Goal: Transaction & Acquisition: Book appointment/travel/reservation

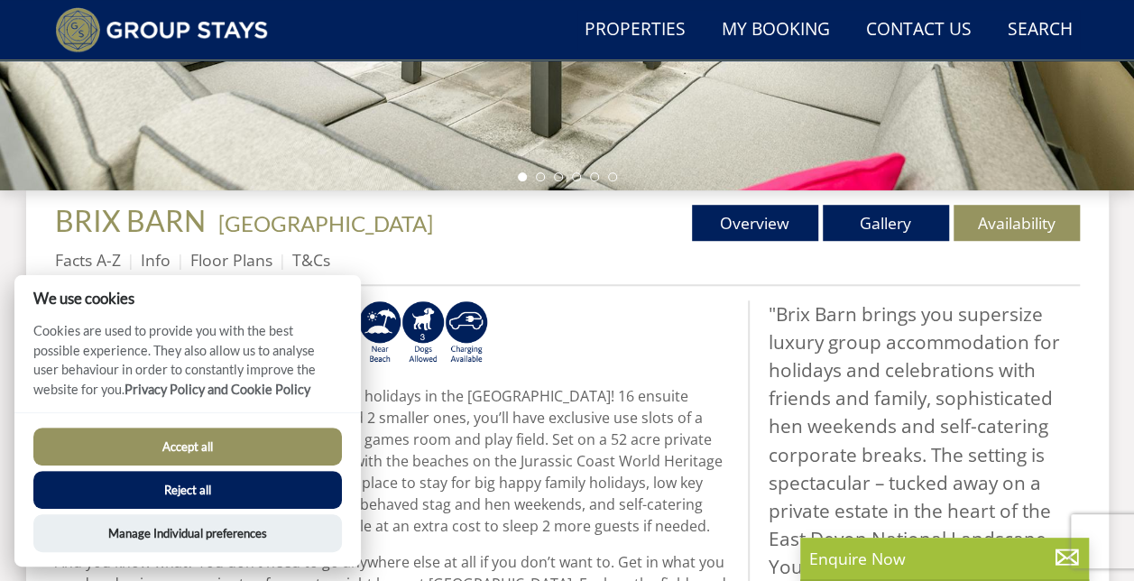
scroll to position [588, 0]
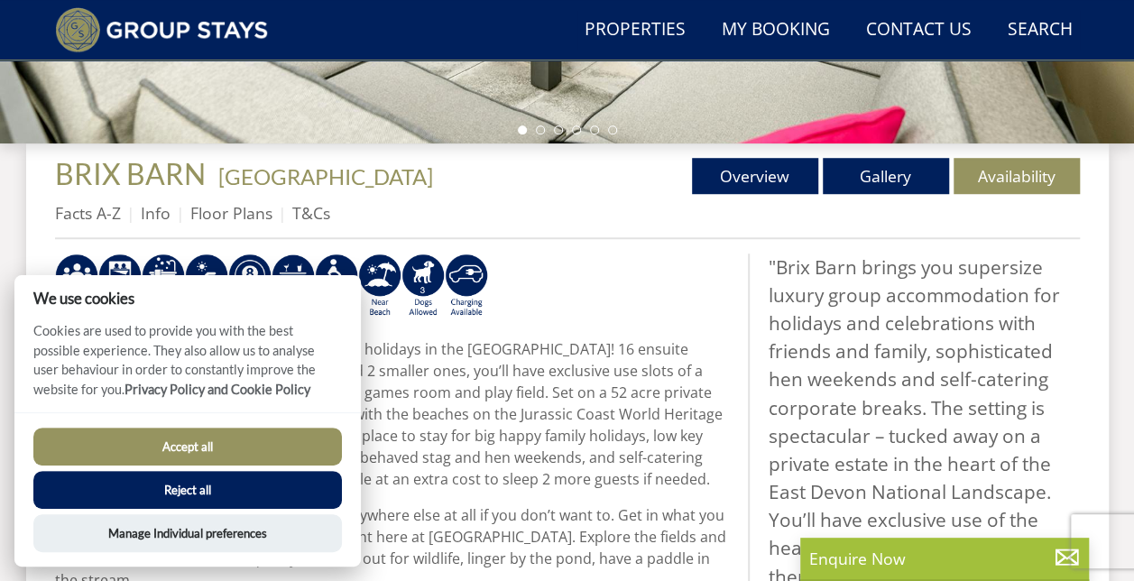
click at [233, 456] on button "Accept all" at bounding box center [187, 447] width 309 height 38
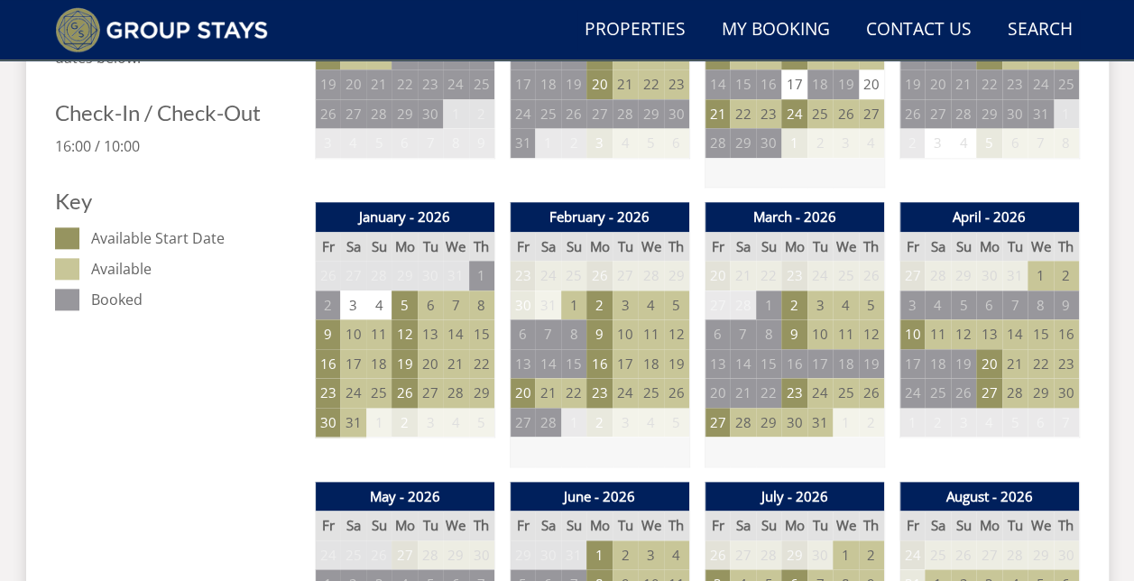
scroll to position [992, 0]
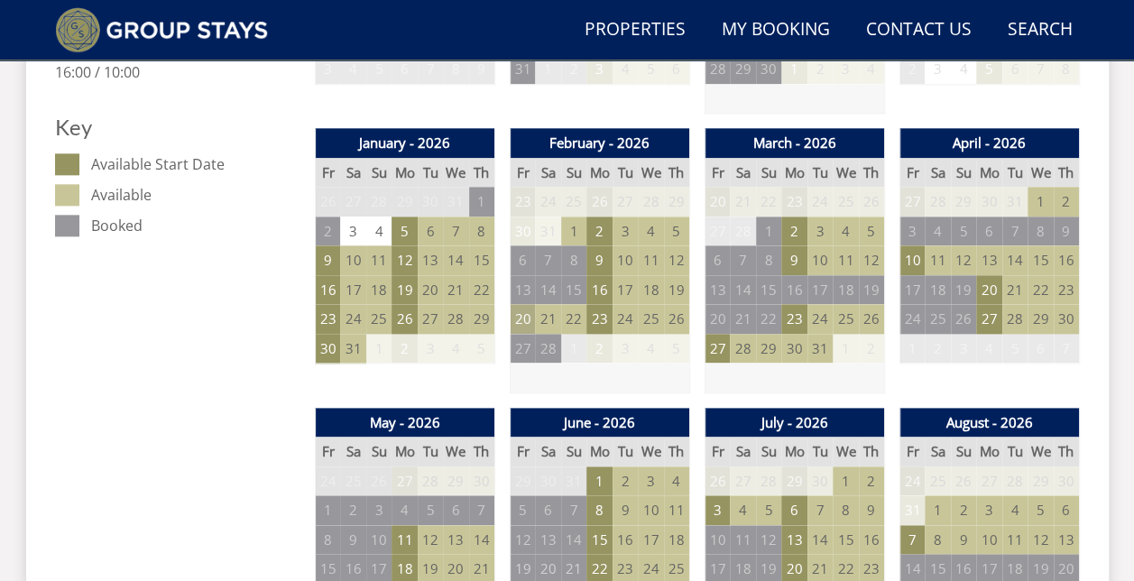
click at [527, 324] on td "20" at bounding box center [522, 319] width 25 height 30
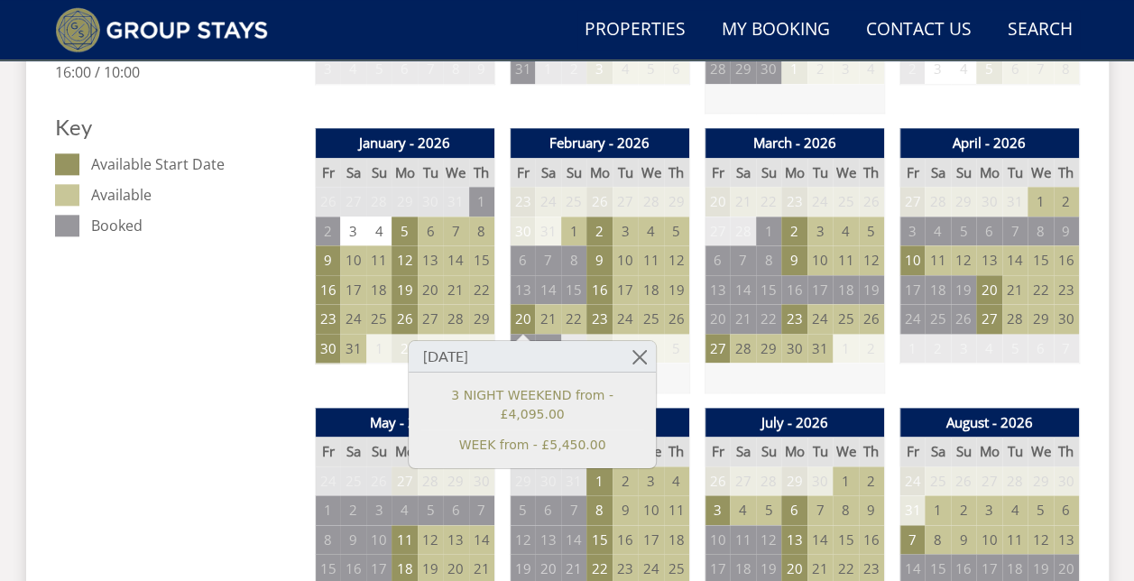
click at [969, 365] on div "April - 2026 Fr Sa Su Mo Tu We Th 27 28 29 30 31 1 2 3 4 5 6 7 8 9 10 11" at bounding box center [989, 260] width 180 height 265
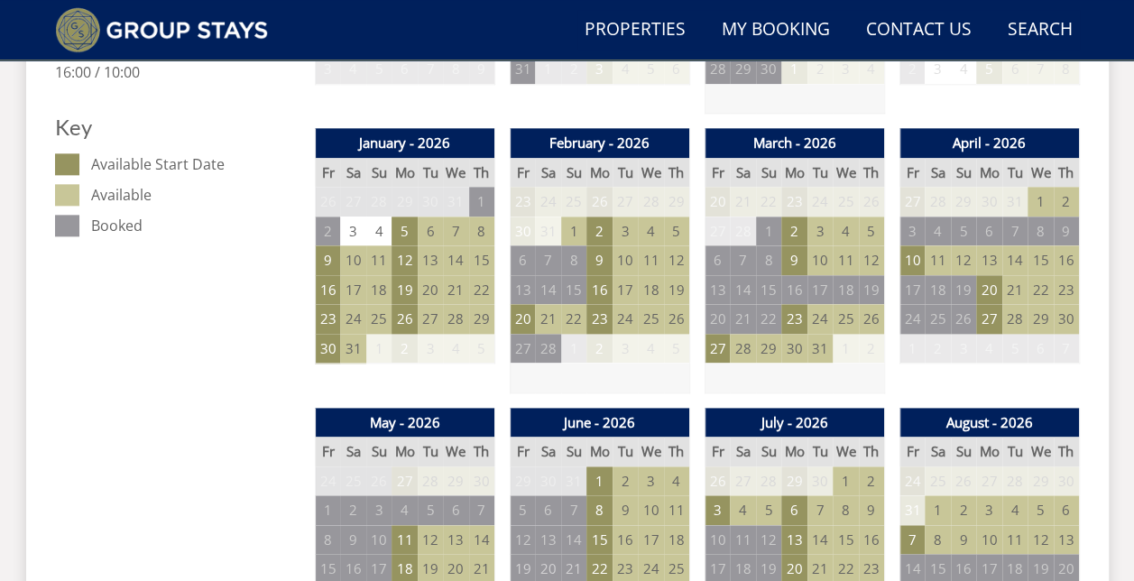
click at [545, 318] on td "21" at bounding box center [547, 319] width 25 height 30
click at [531, 319] on td "20" at bounding box center [522, 319] width 25 height 30
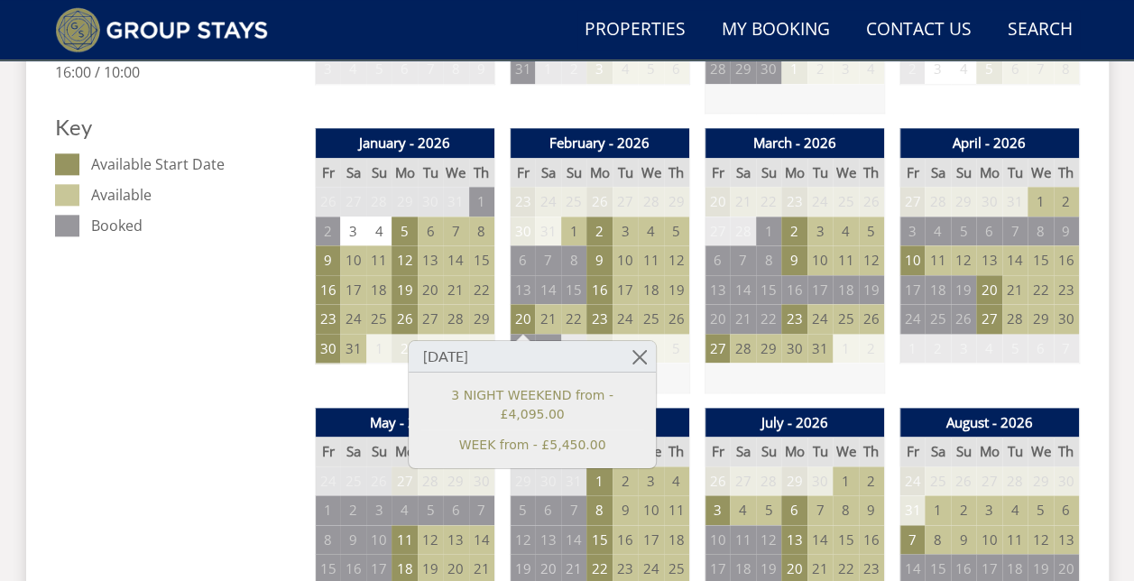
click at [541, 319] on td "21" at bounding box center [547, 319] width 25 height 30
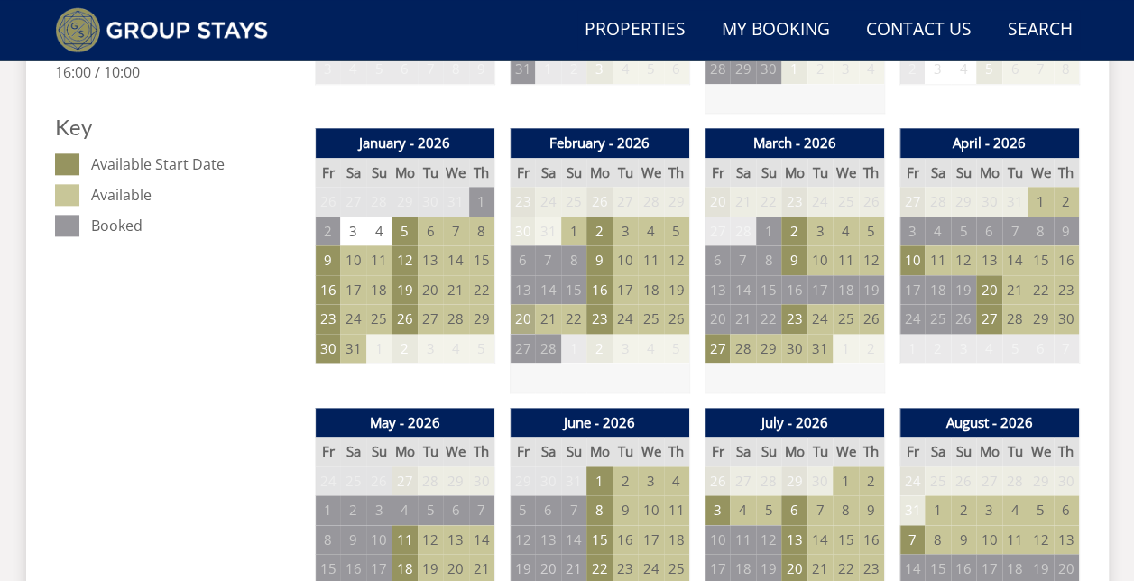
click at [527, 314] on td "20" at bounding box center [522, 319] width 25 height 30
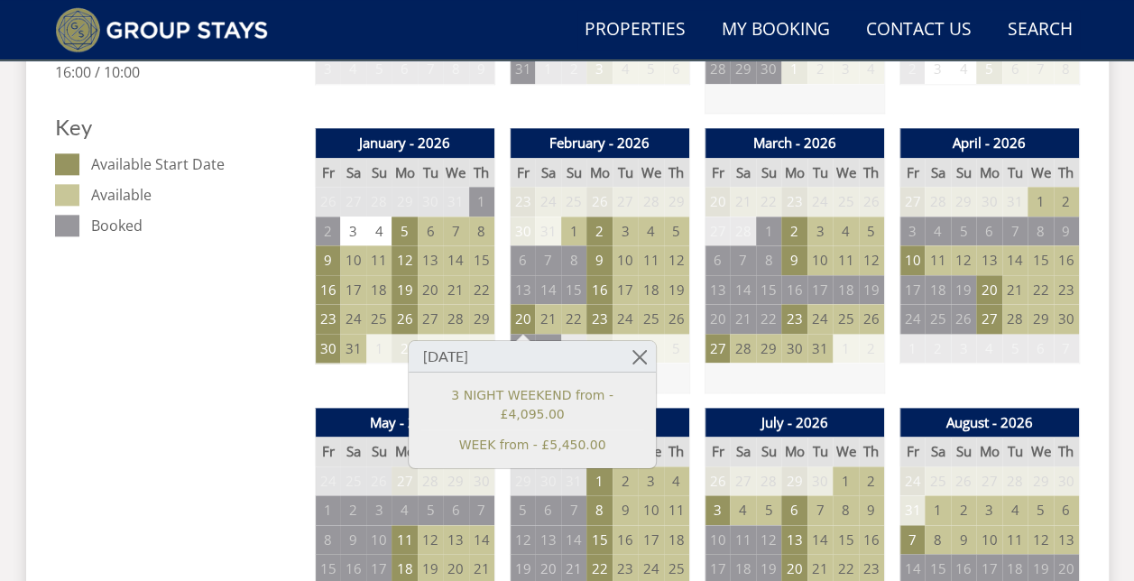
click at [724, 382] on td at bounding box center [795, 378] width 180 height 30
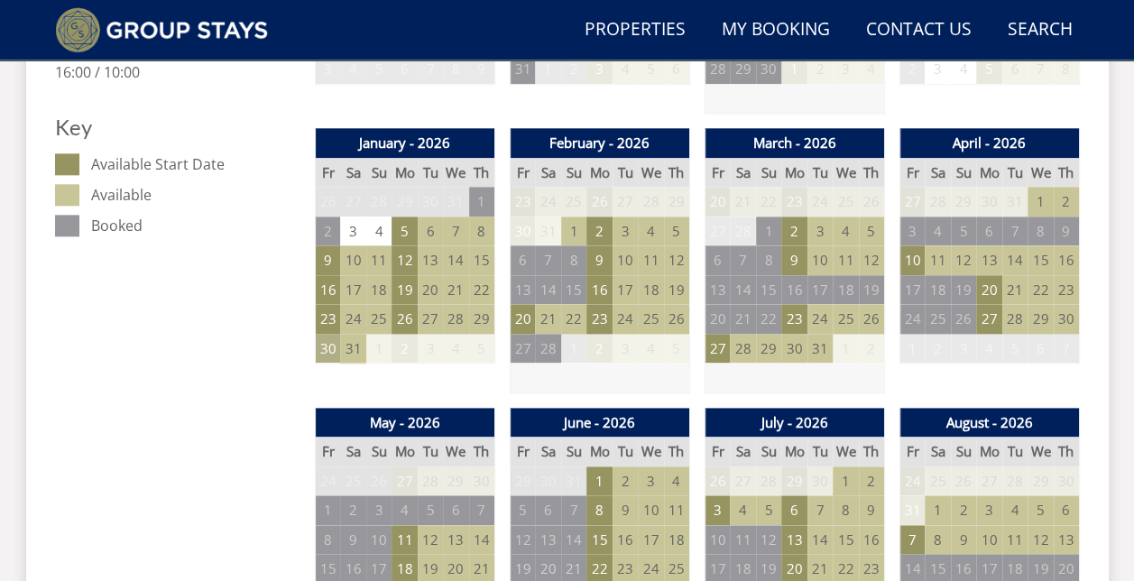
click at [328, 350] on td "30" at bounding box center [327, 349] width 25 height 30
